Goal: Task Accomplishment & Management: Manage account settings

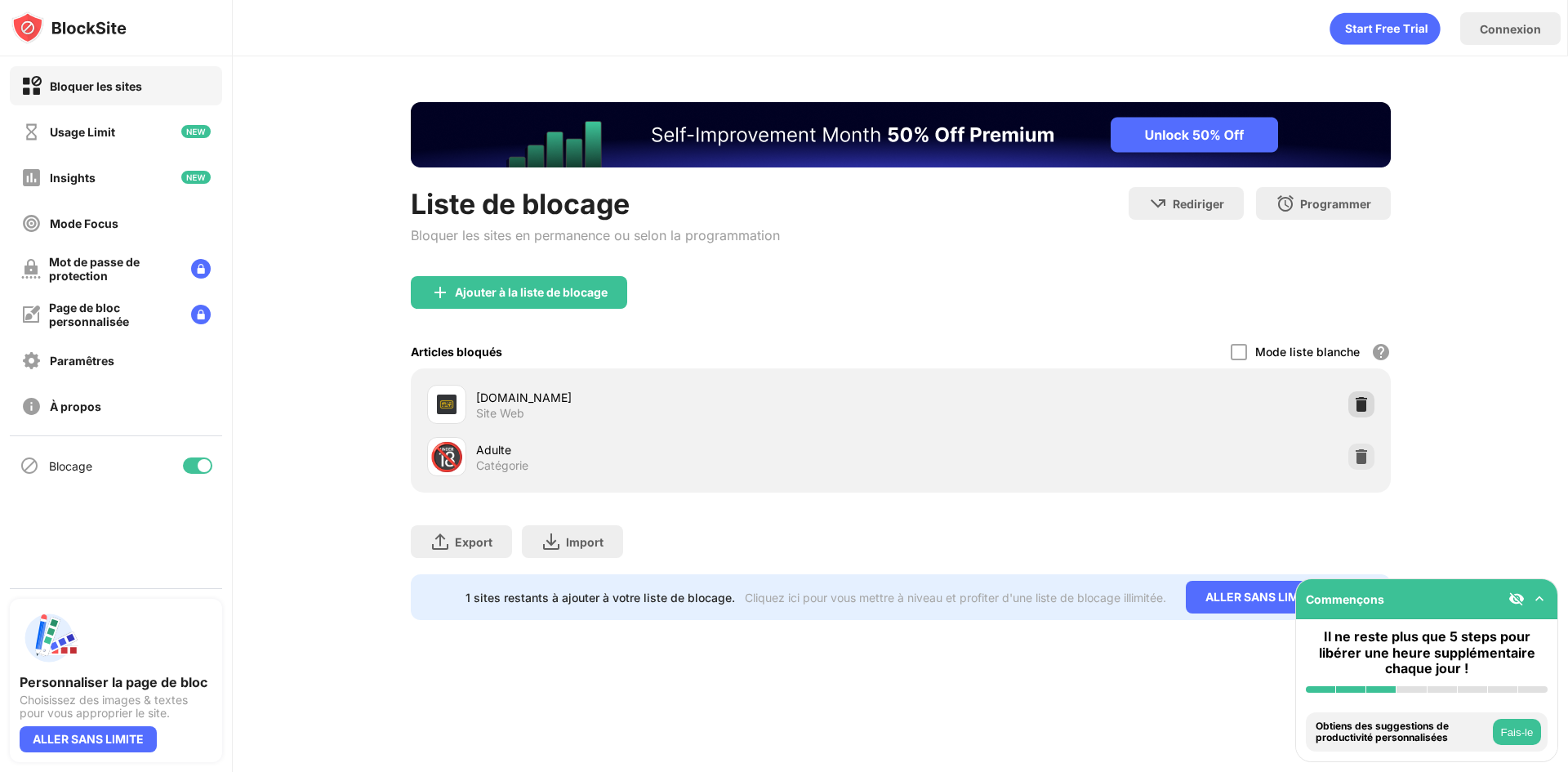
click at [1361, 405] on img at bounding box center [1362, 405] width 17 height 17
